Goal: Transaction & Acquisition: Purchase product/service

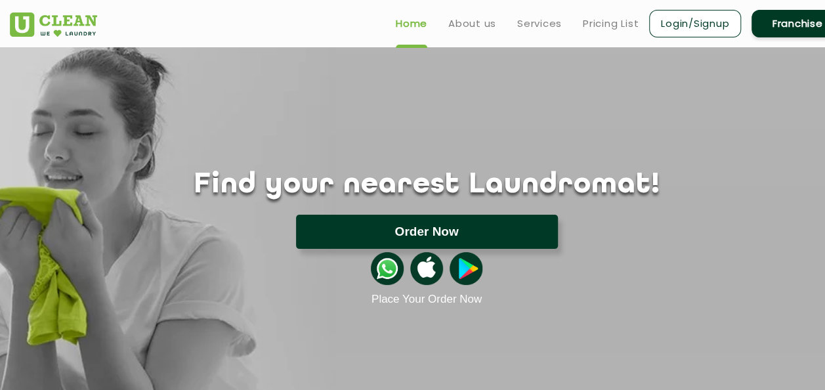
click at [423, 232] on button "Order Now" at bounding box center [427, 232] width 262 height 34
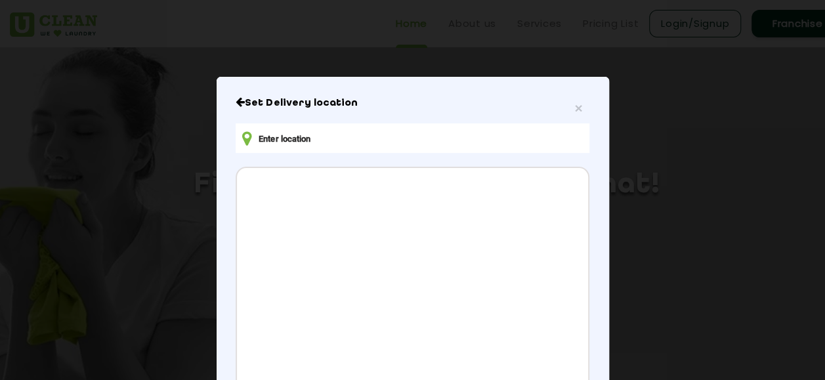
click at [331, 134] on input "text" at bounding box center [412, 138] width 353 height 30
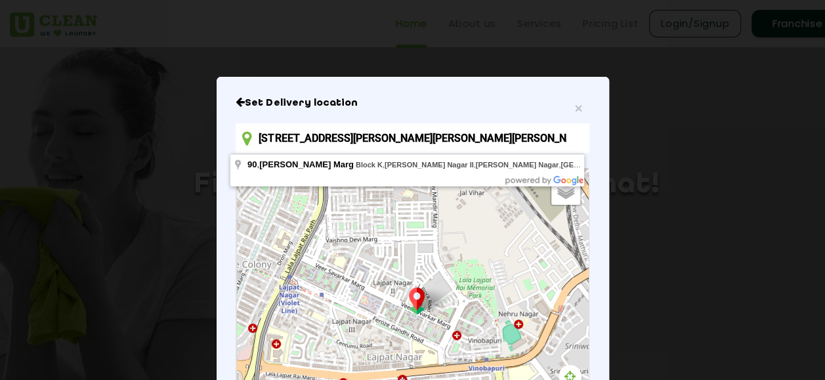
click at [264, 138] on input "[STREET_ADDRESS][PERSON_NAME][PERSON_NAME][PERSON_NAME]" at bounding box center [412, 138] width 353 height 30
drag, startPoint x: 555, startPoint y: 132, endPoint x: 159, endPoint y: 157, distance: 397.2
click at [159, 157] on div "× Set Delivery location [STREET_ADDRESS][PERSON_NAME][PERSON_NAME][PERSON_NAME]…" at bounding box center [412, 190] width 825 height 380
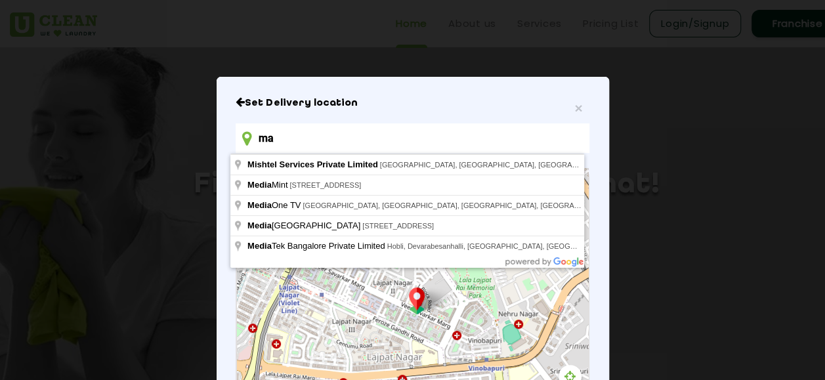
type input "m"
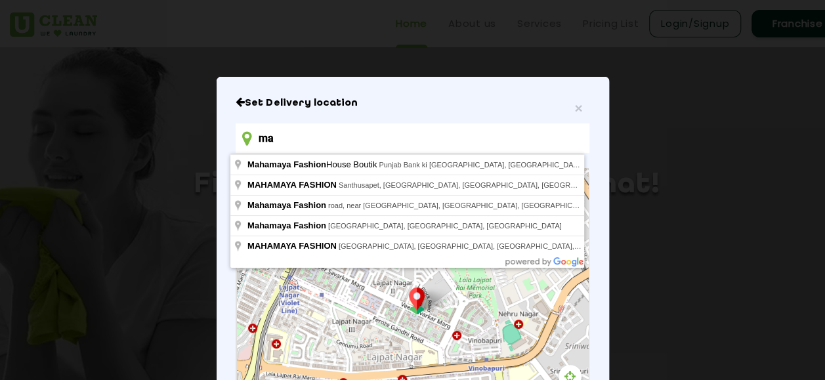
type input "m"
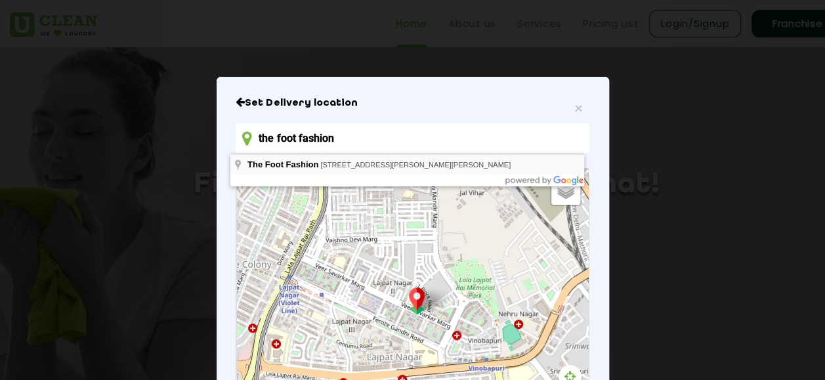
type input "The Foot Fashion, [STREET_ADDRESS][PERSON_NAME][PERSON_NAME]"
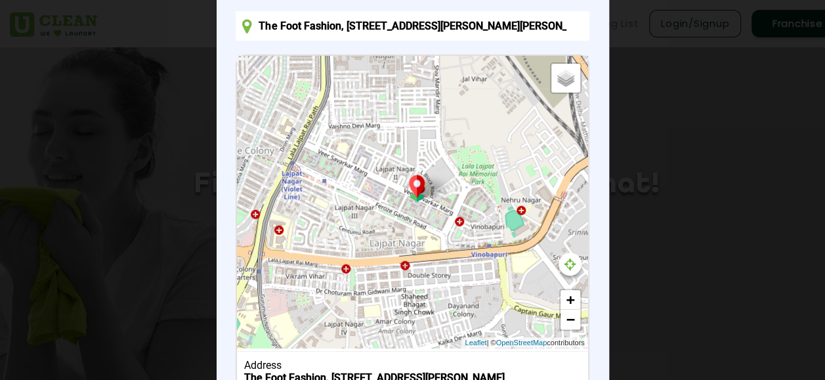
scroll to position [225, 0]
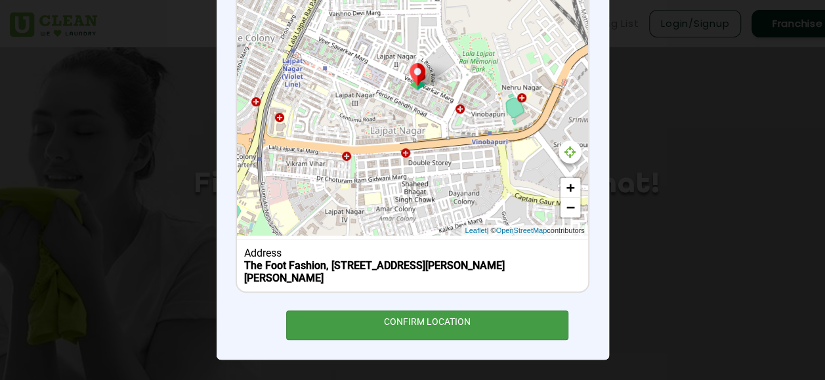
click at [459, 318] on div "CONFIRM LOCATION" at bounding box center [427, 325] width 283 height 30
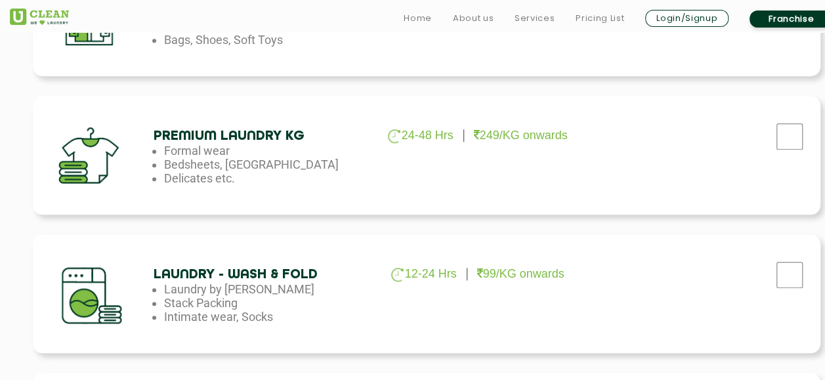
scroll to position [551, 0]
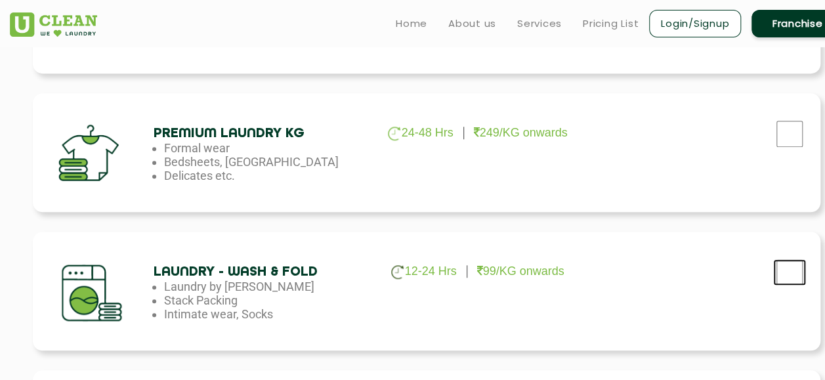
click at [794, 274] on input "checkbox" at bounding box center [789, 272] width 33 height 26
checkbox input "true"
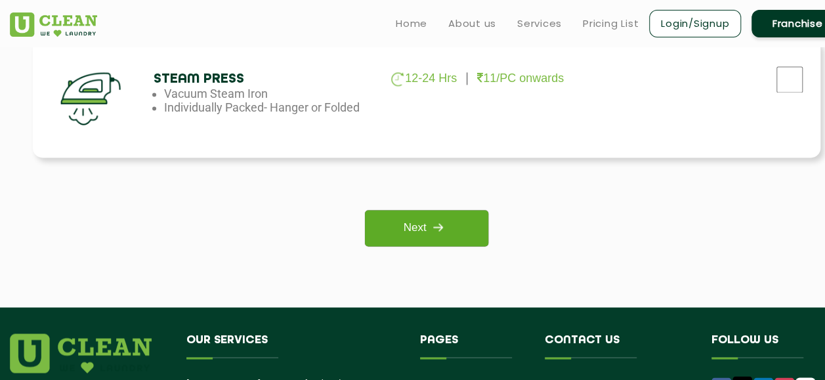
scroll to position [1022, 0]
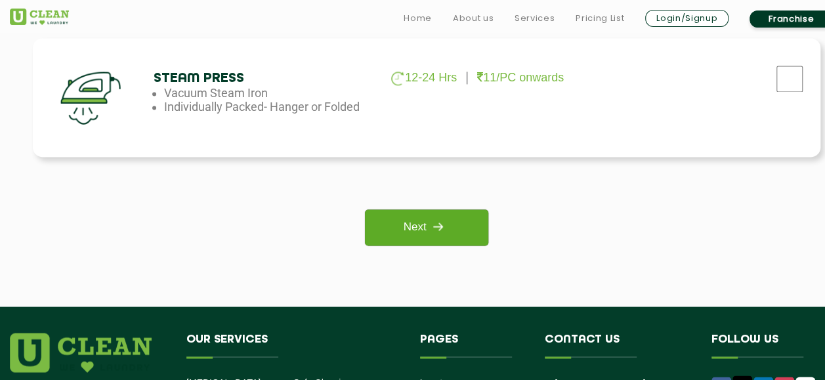
click at [453, 226] on link "Next" at bounding box center [426, 227] width 123 height 36
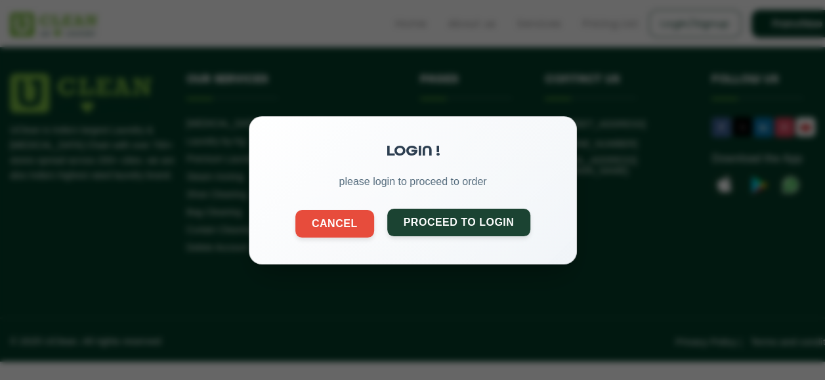
click at [430, 224] on button "Proceed to Login" at bounding box center [459, 222] width 144 height 28
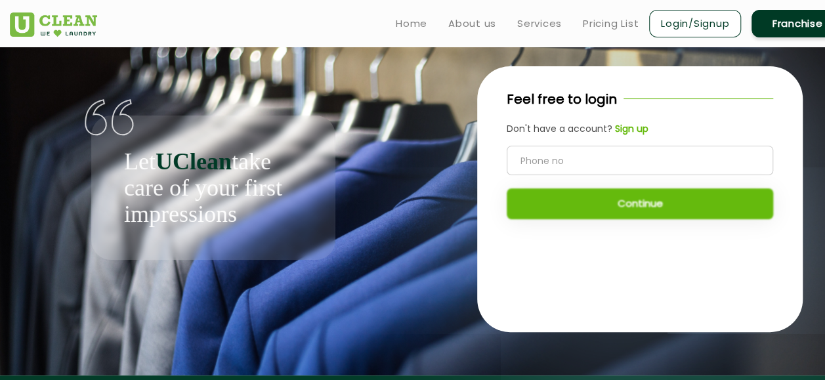
click at [526, 154] on input "tel" at bounding box center [640, 161] width 266 height 30
type input "9999311901"
click at [620, 131] on b "Sign up" at bounding box center [631, 128] width 33 height 13
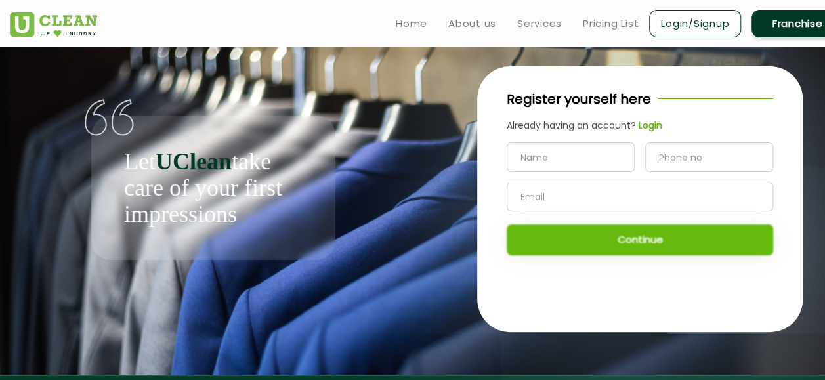
click at [561, 159] on input "text" at bounding box center [571, 157] width 128 height 30
type input "[PERSON_NAME]"
type input "9999311901"
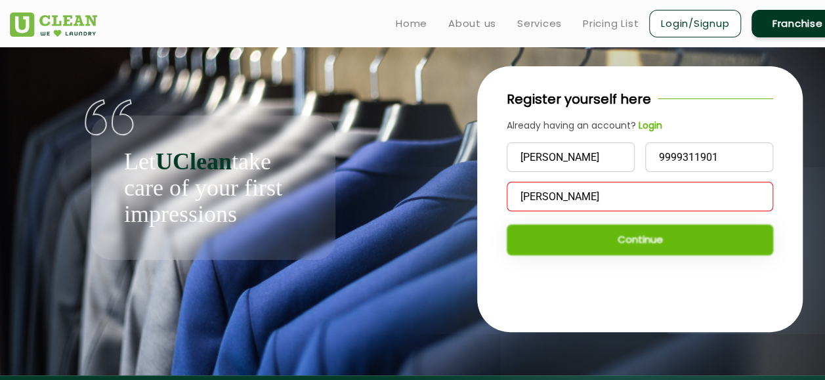
type input "[PERSON_NAME][EMAIL_ADDRESS][PERSON_NAME][DOMAIN_NAME]"
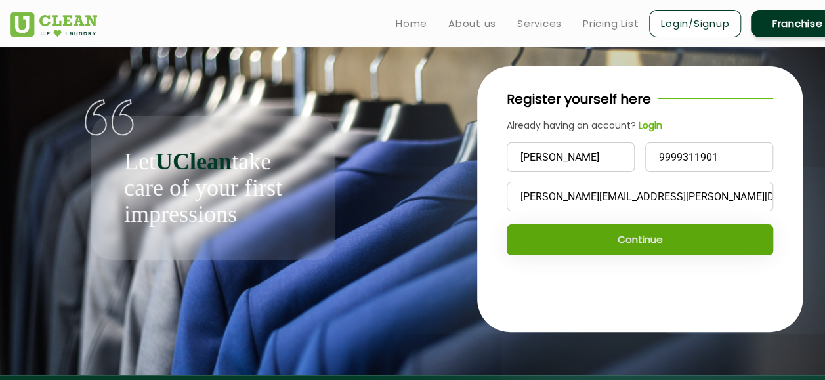
click at [522, 247] on button "Continue" at bounding box center [640, 239] width 266 height 31
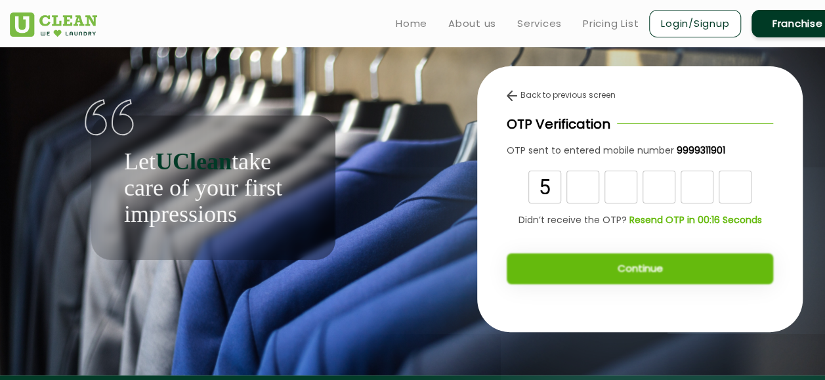
type input "5"
type input "7"
type input "6"
type input "3"
type input "2"
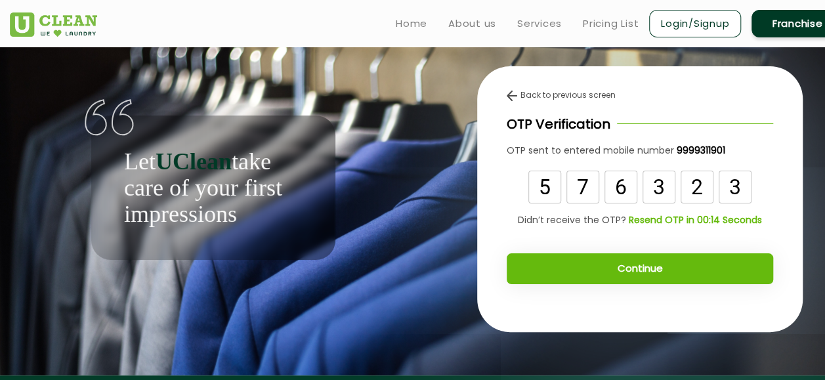
type input "3"
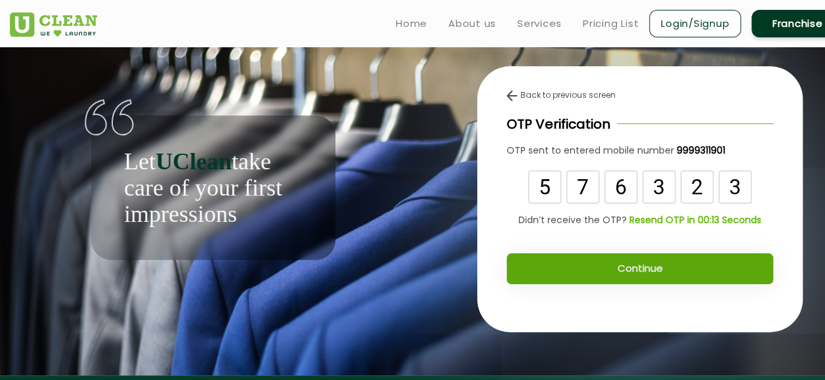
click at [555, 274] on button "Continue" at bounding box center [640, 268] width 266 height 31
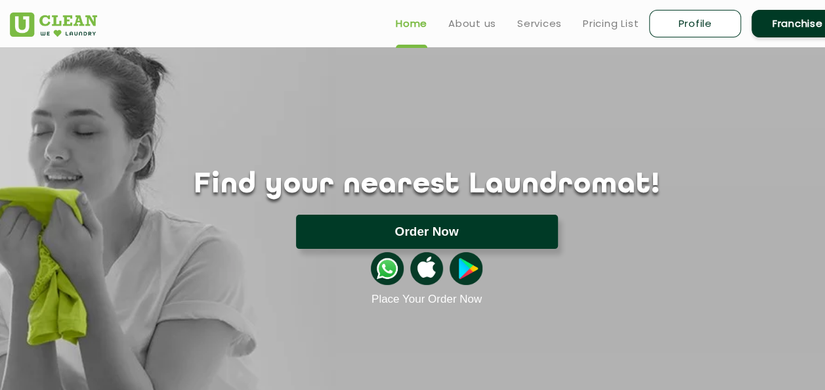
click at [425, 234] on button "Order Now" at bounding box center [427, 232] width 262 height 34
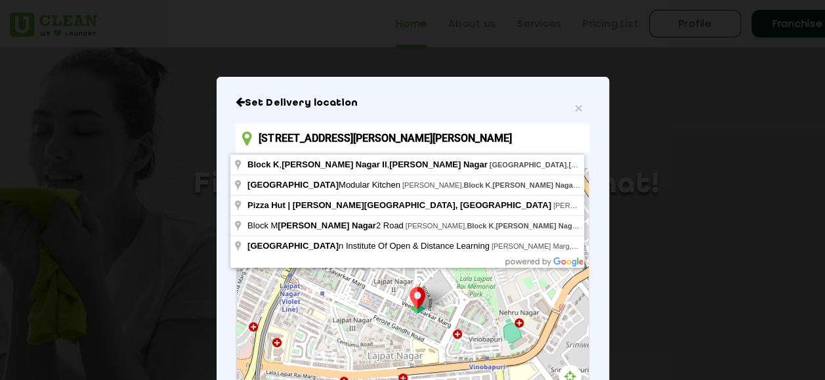
drag, startPoint x: 558, startPoint y: 140, endPoint x: 9, endPoint y: 163, distance: 549.7
click at [9, 163] on div "× Set Delivery location K-54, Block K, Lajpat Nagar II, Lajpat Nagar, New Delhi…" at bounding box center [412, 190] width 825 height 380
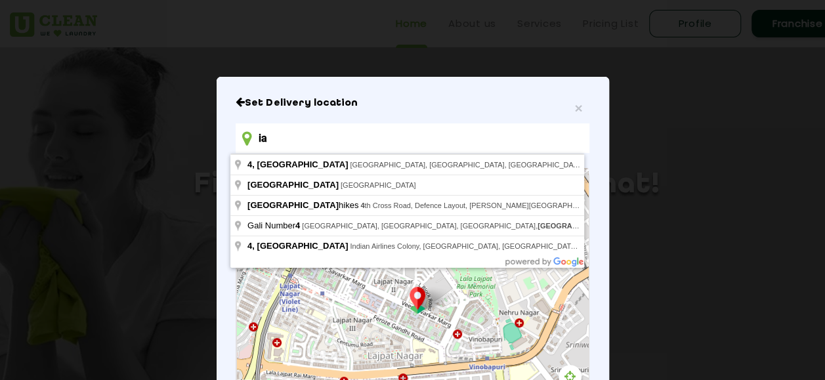
type input "a"
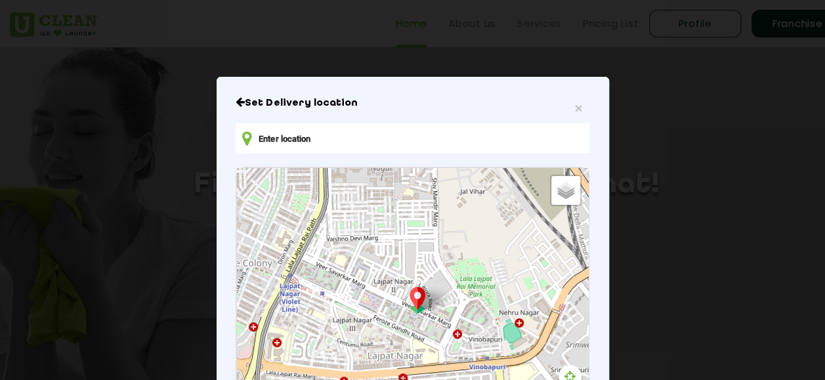
type input "d"
click at [266, 140] on input "text" at bounding box center [412, 138] width 353 height 30
click at [267, 139] on input "text" at bounding box center [412, 138] width 353 height 30
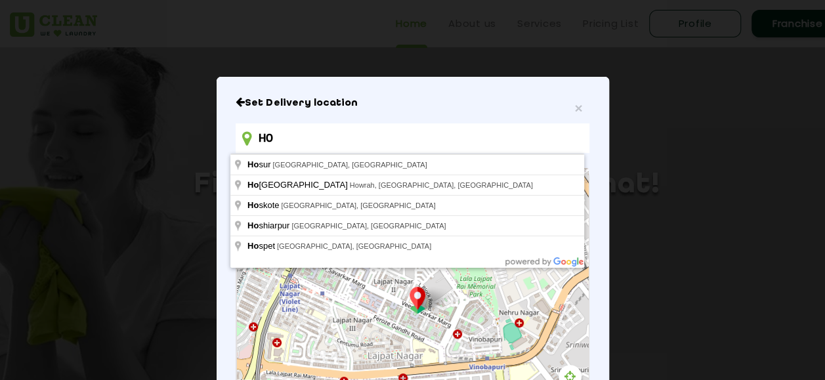
type input "H"
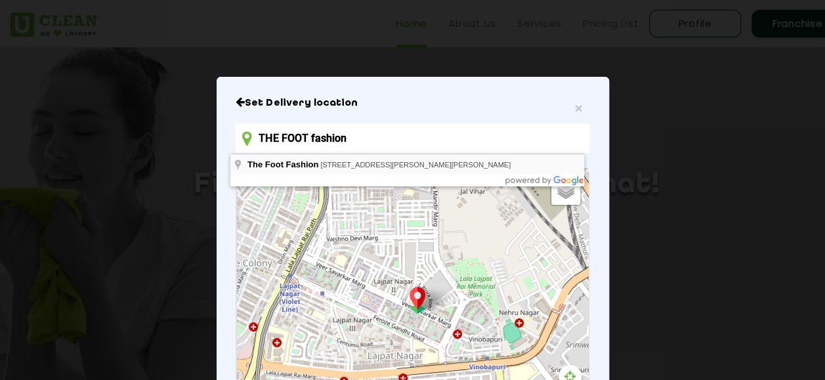
type input "The Foot Fashion, [STREET_ADDRESS][PERSON_NAME][PERSON_NAME]"
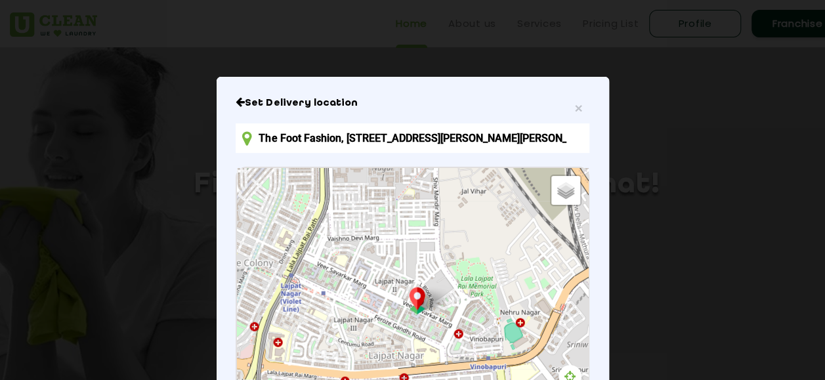
scroll to position [225, 0]
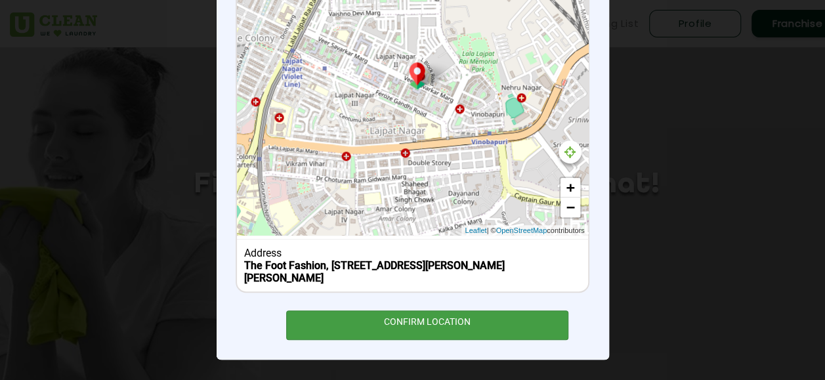
click at [404, 334] on div "CONFIRM LOCATION" at bounding box center [427, 325] width 283 height 30
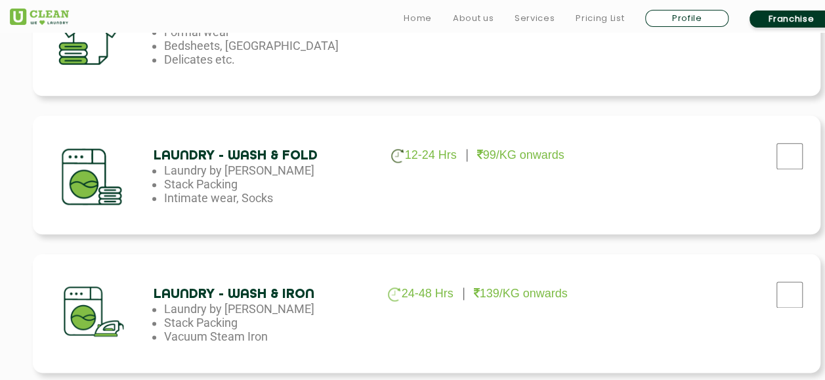
scroll to position [679, 0]
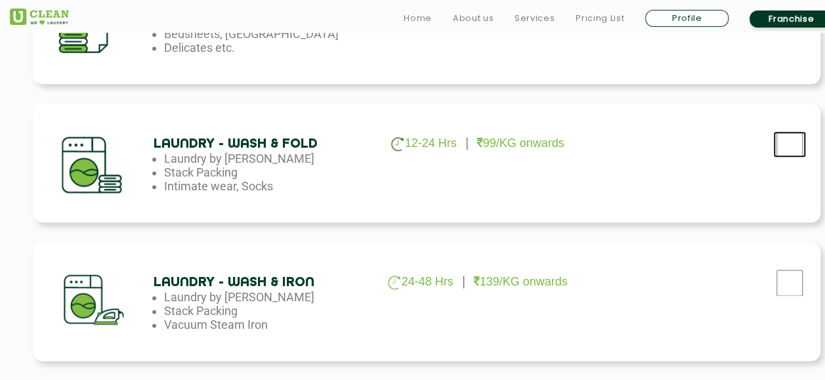
click at [783, 138] on input "checkbox" at bounding box center [789, 144] width 33 height 26
checkbox input "true"
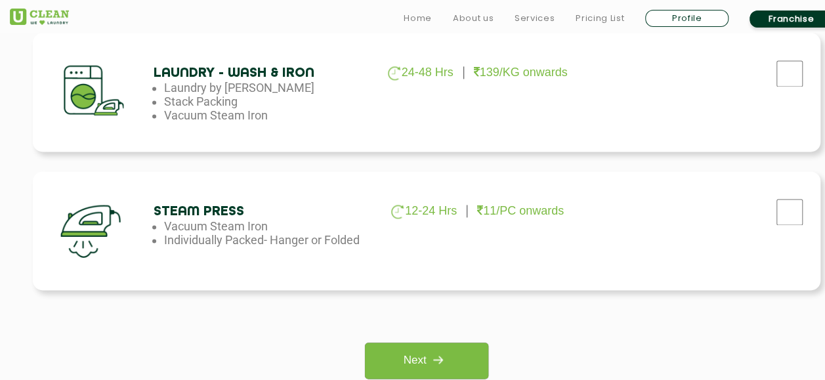
scroll to position [898, 0]
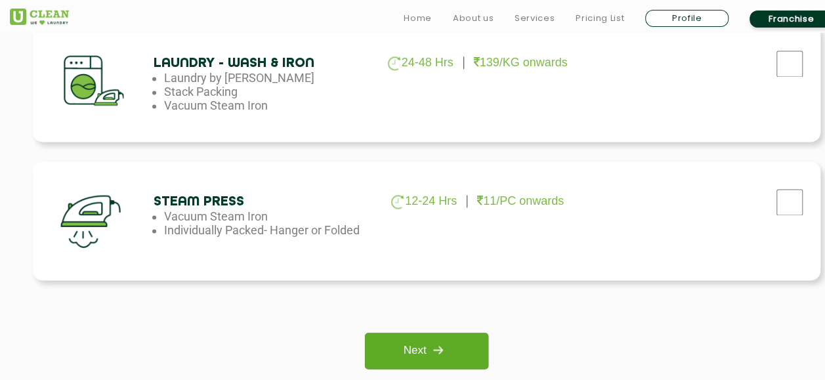
click at [434, 352] on img at bounding box center [438, 350] width 24 height 24
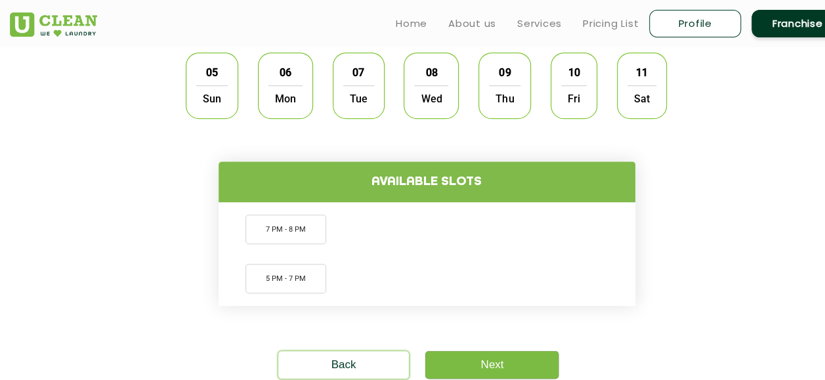
scroll to position [427, 0]
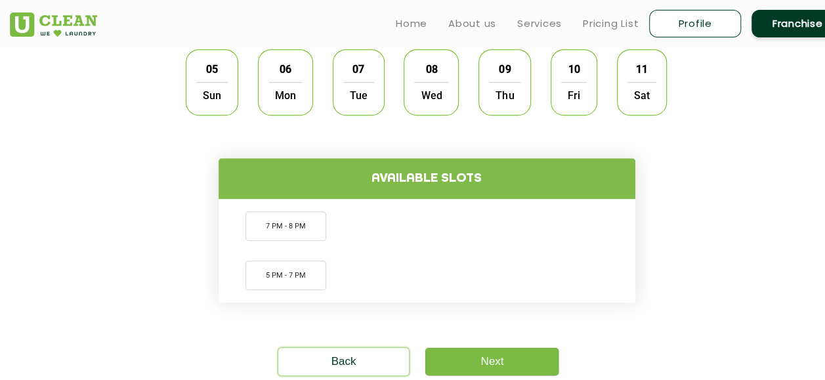
click at [285, 85] on span "Mon" at bounding box center [285, 95] width 34 height 26
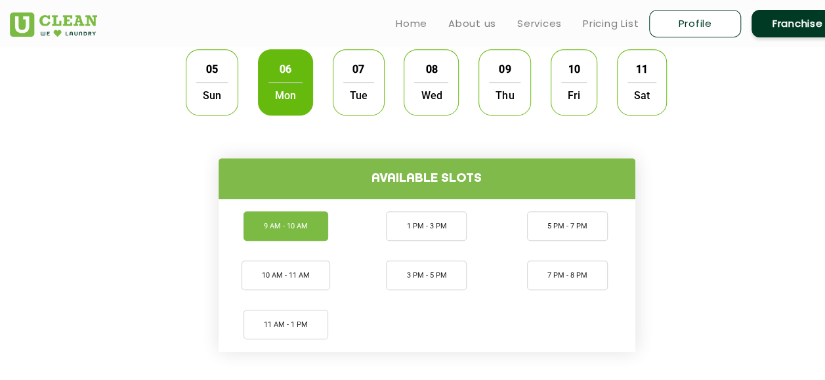
click at [302, 230] on li "9 AM - 10 AM" at bounding box center [285, 226] width 85 height 30
click at [220, 90] on span "Sun" at bounding box center [211, 95] width 31 height 26
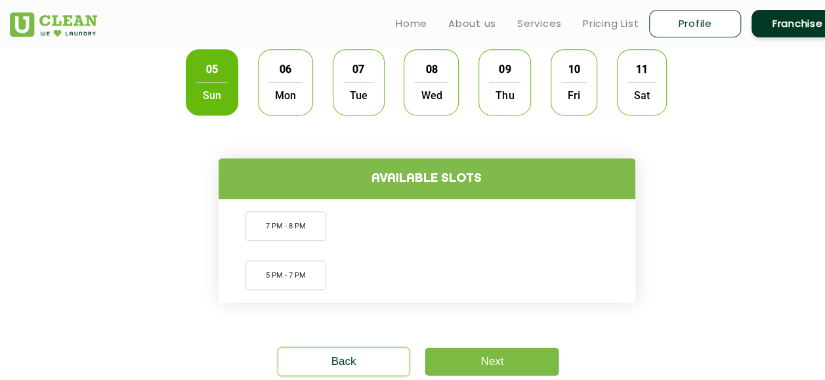
click at [289, 70] on span "06" at bounding box center [285, 69] width 25 height 26
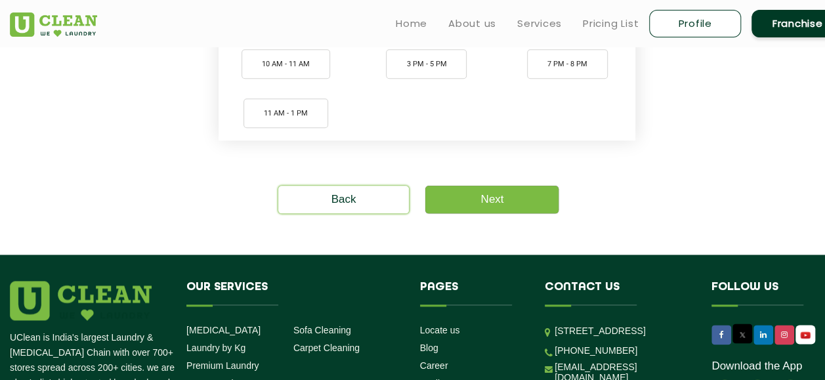
scroll to position [526, 2]
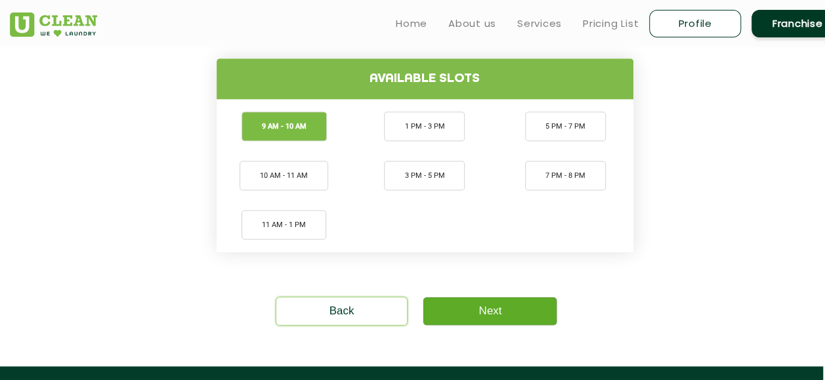
click at [467, 316] on link "Next" at bounding box center [489, 311] width 133 height 28
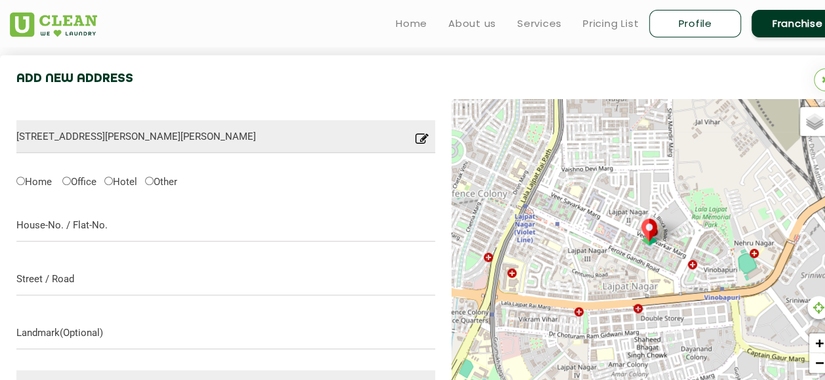
scroll to position [357, 0]
click at [21, 181] on input "Home" at bounding box center [20, 181] width 9 height 9
radio input "true"
click at [39, 223] on input "text" at bounding box center [225, 225] width 419 height 33
type input "Mahamai Fashion"
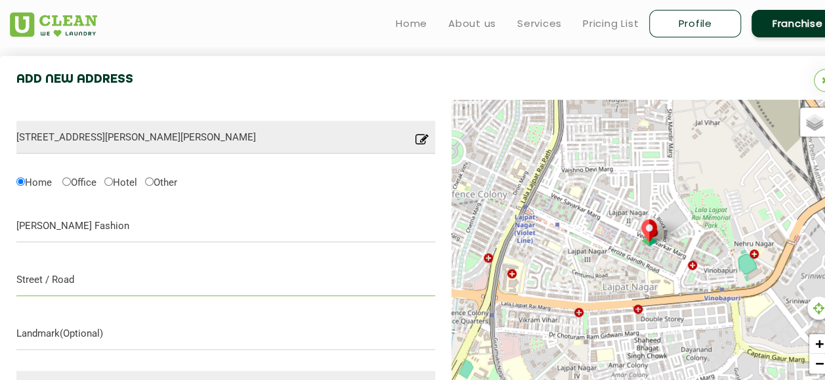
click at [42, 288] on input "text" at bounding box center [225, 279] width 419 height 33
type input "K"
